Goal: Information Seeking & Learning: Learn about a topic

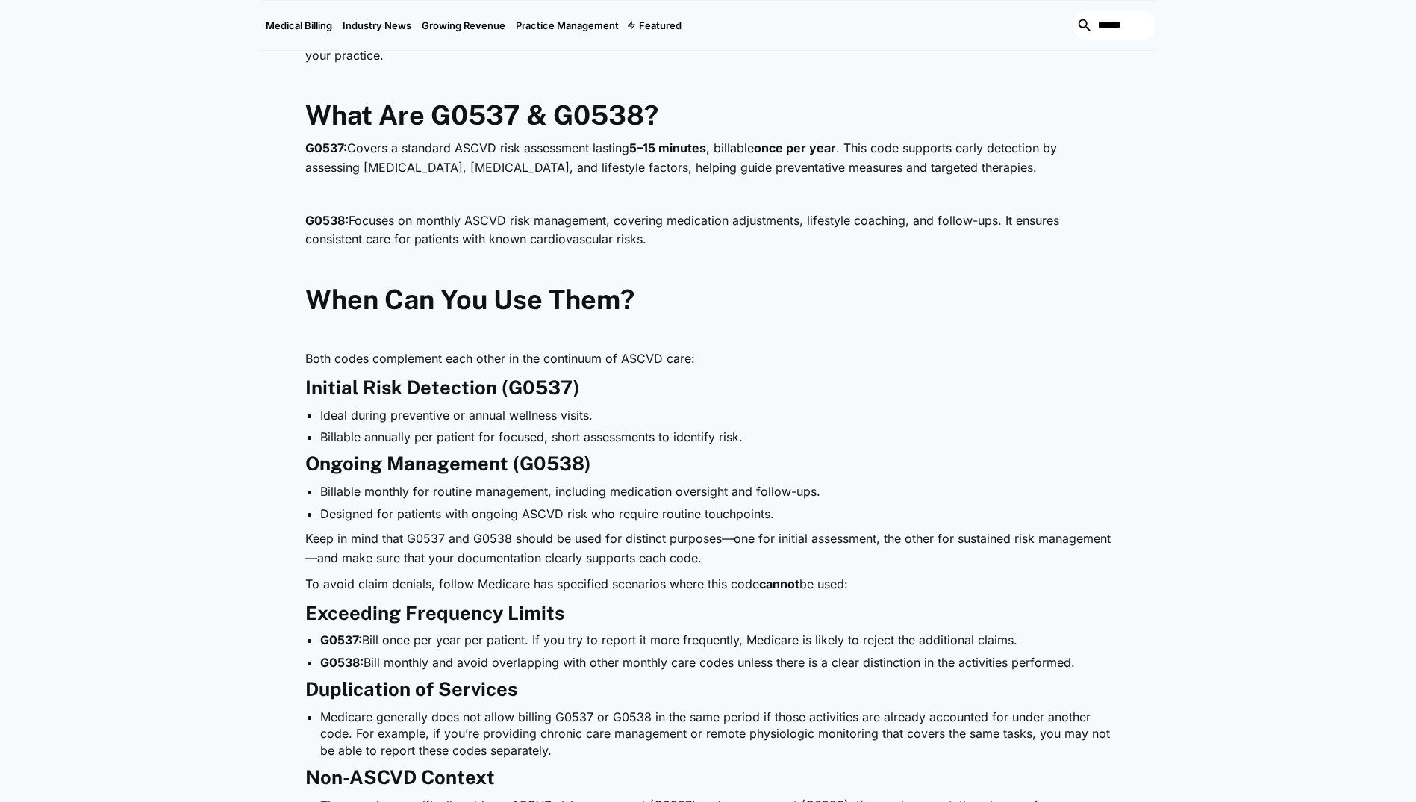
scroll to position [971, 0]
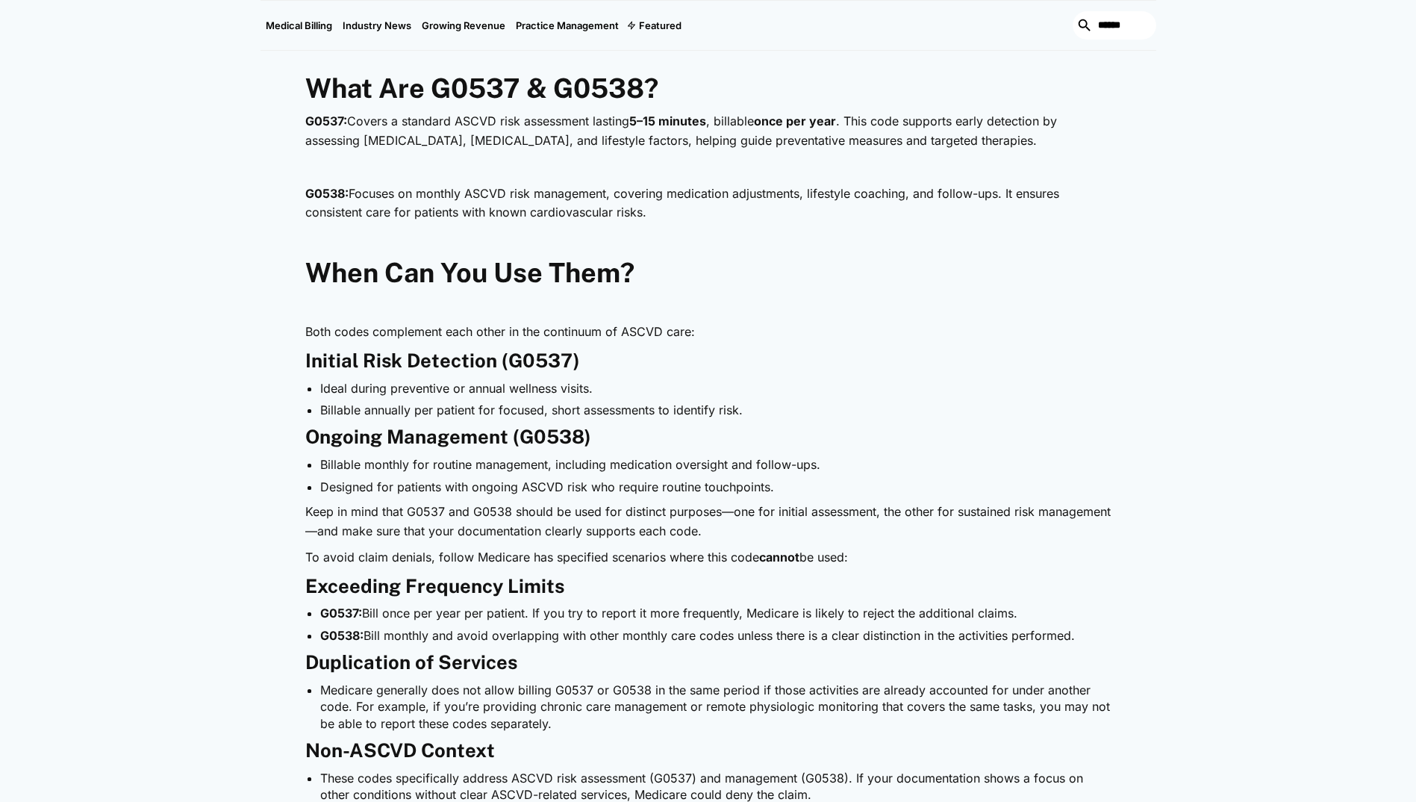
click at [334, 367] on strong "Initial Risk Detection (G0537)" at bounding box center [442, 360] width 275 height 22
click at [341, 463] on li "Billable monthly for routine management, including medication oversight and fol…" at bounding box center [715, 464] width 791 height 16
click at [367, 508] on p "Keep in mind that G0537 and G0538 should be used for distinct purposes—one for …" at bounding box center [708, 521] width 806 height 38
click at [366, 555] on p "To avoid claim denials, follow Medicare has specified scenarios where this code…" at bounding box center [708, 557] width 806 height 19
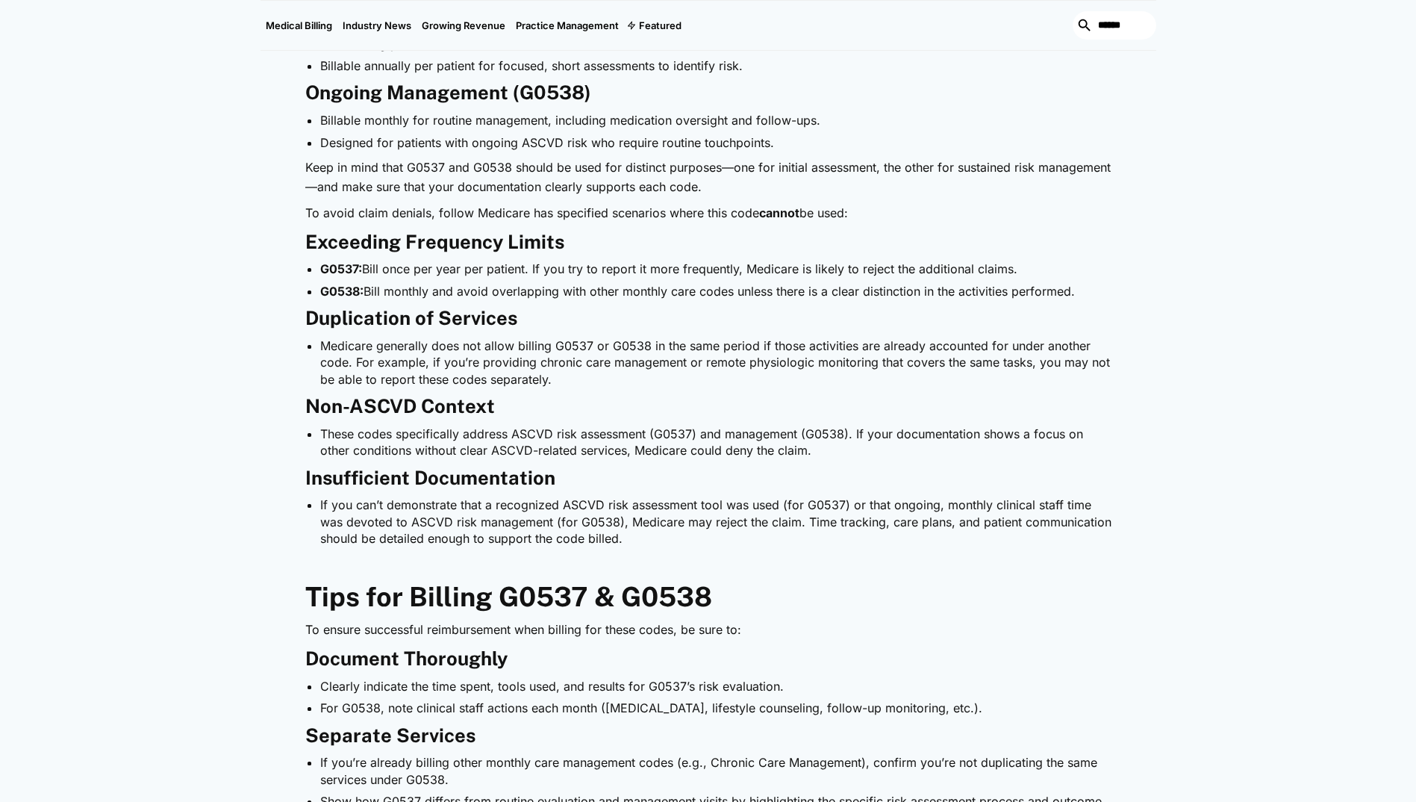
scroll to position [1269, 0]
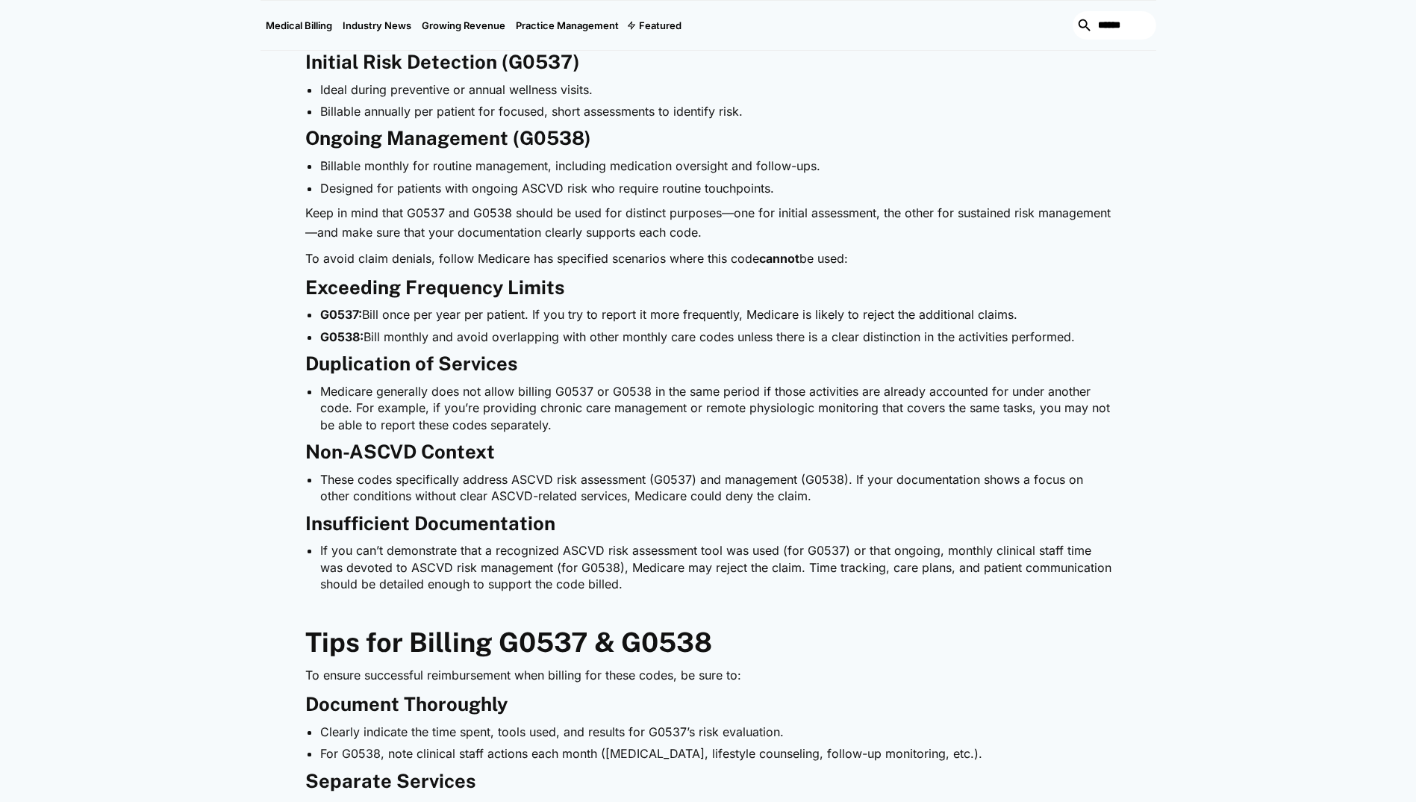
click at [429, 211] on p "Keep in mind that G0537 and G0538 should be used for distinct purposes—one for …" at bounding box center [708, 223] width 806 height 38
click at [532, 336] on li "G0538: Bill monthly and avoid overlapping with other monthly care codes unless …" at bounding box center [715, 337] width 791 height 16
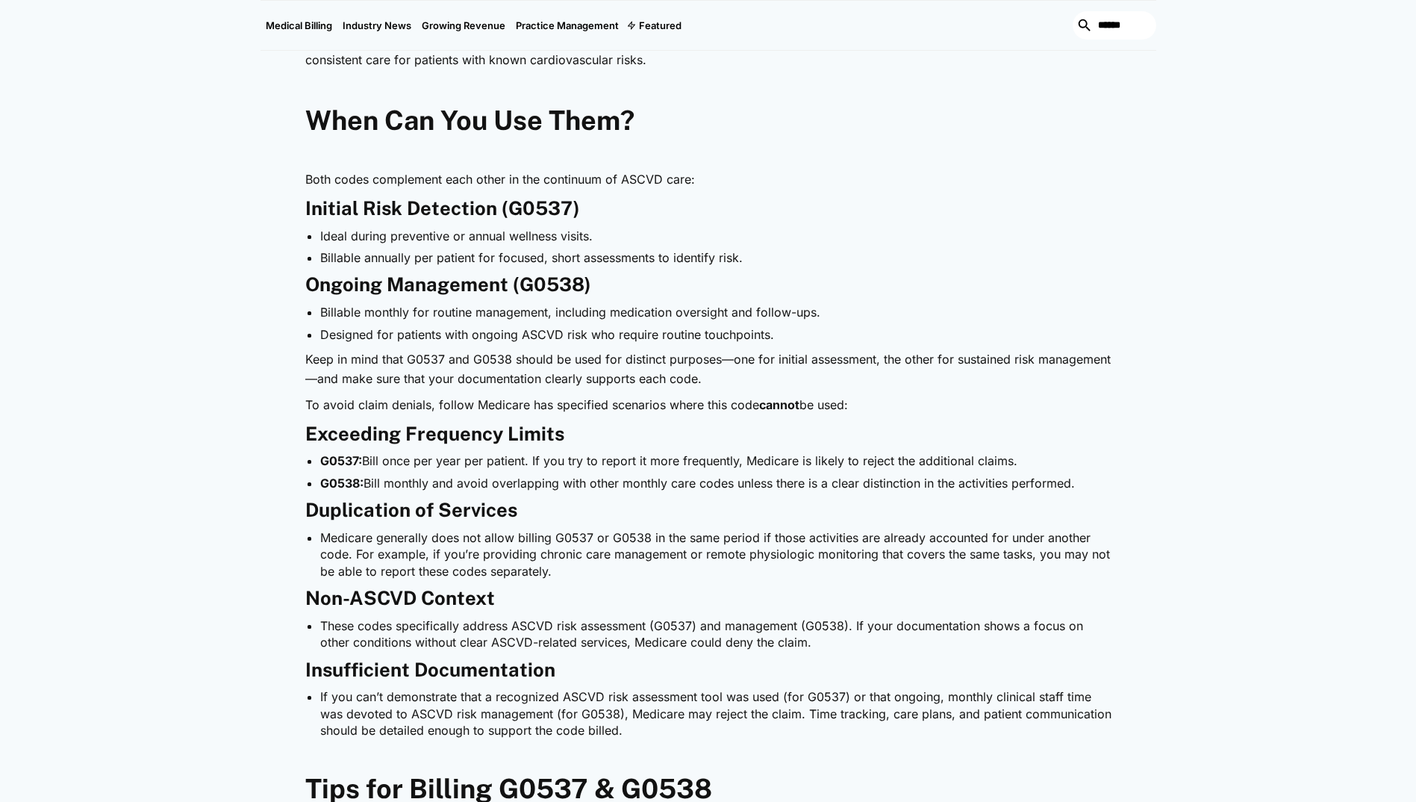
scroll to position [1120, 0]
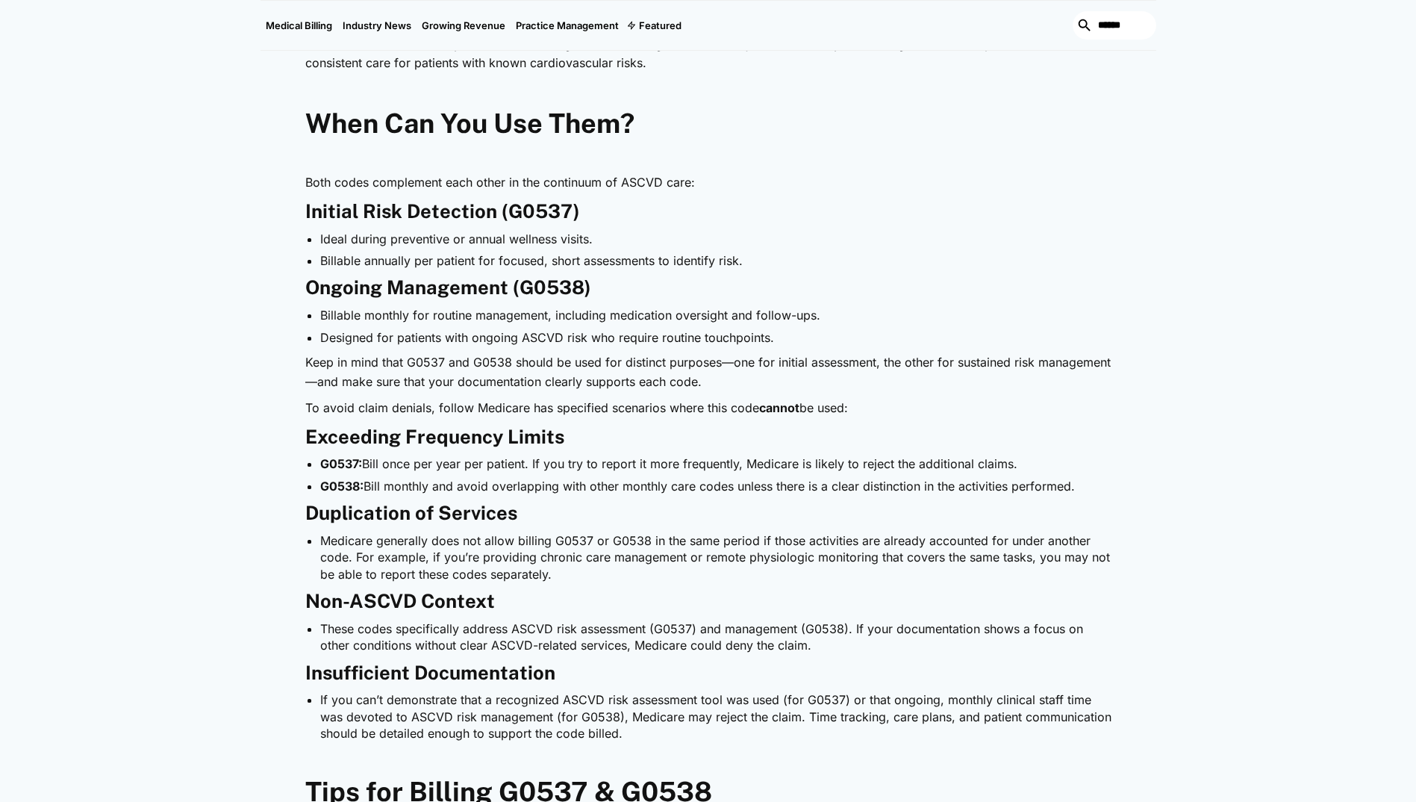
click at [451, 290] on strong "Ongoing Management (G0538)" at bounding box center [448, 287] width 286 height 22
click at [676, 314] on li "Billable monthly for routine management, including medication oversight and fol…" at bounding box center [715, 315] width 791 height 16
click at [340, 359] on p "Keep in mind that G0537 and G0538 should be used for distinct purposes—one for …" at bounding box center [708, 372] width 806 height 38
